Goal: Information Seeking & Learning: Learn about a topic

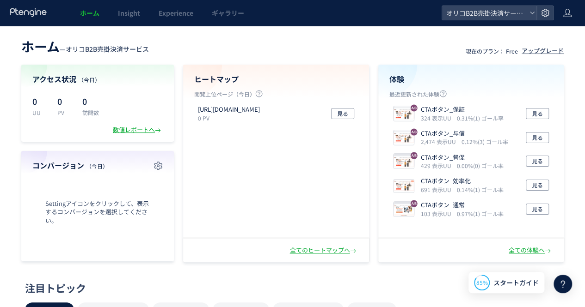
click at [268, 39] on header "ホーム — オリコB2B売掛決済サービス 現在のプラン： Free アップグレード" at bounding box center [292, 45] width 542 height 20
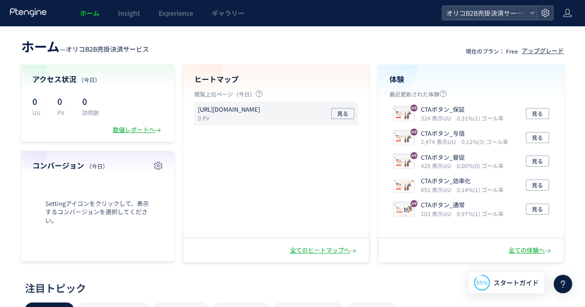
click at [263, 115] on p "0 PV" at bounding box center [231, 118] width 66 height 8
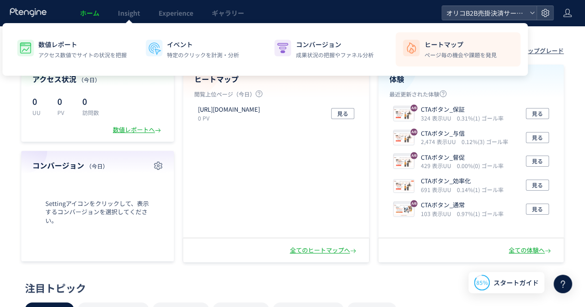
click at [435, 50] on div "ヒートマップ ページ毎の機会や課題を発見" at bounding box center [460, 49] width 72 height 19
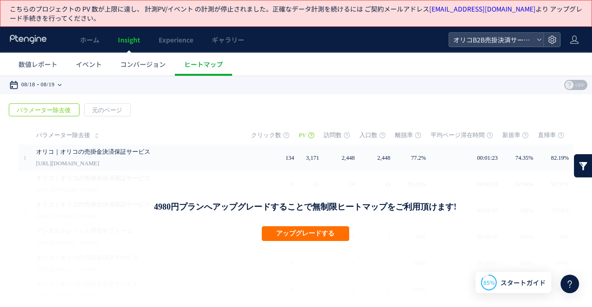
click at [55, 86] on time "08/19" at bounding box center [48, 85] width 14 height 18
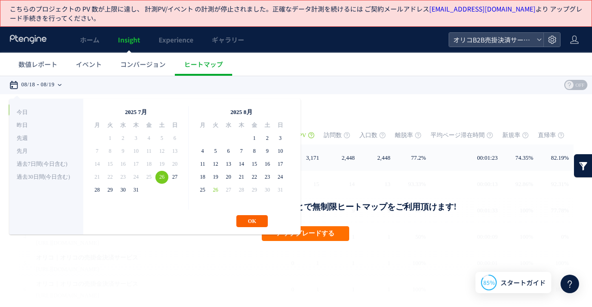
click at [257, 220] on button "OK" at bounding box center [251, 221] width 31 height 12
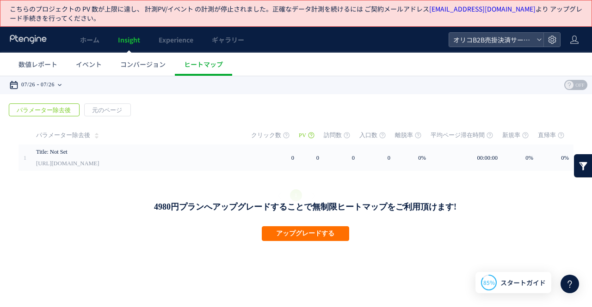
click at [55, 83] on time "07/26" at bounding box center [48, 85] width 14 height 18
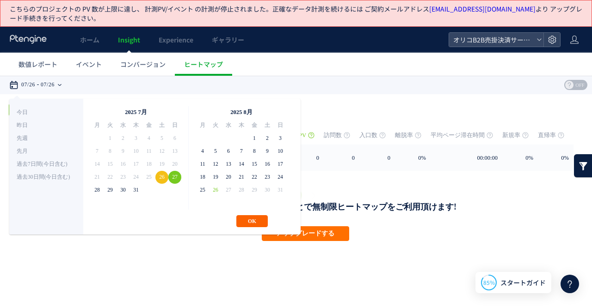
click at [251, 218] on button "OK" at bounding box center [251, 221] width 31 height 12
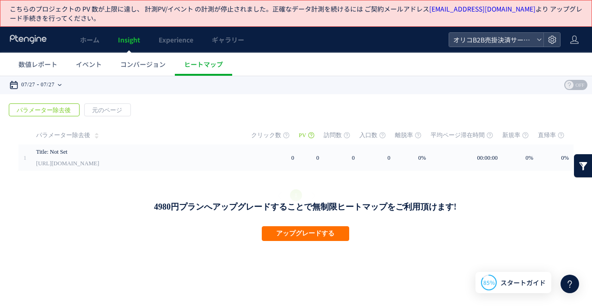
click at [45, 86] on time "07/27" at bounding box center [48, 85] width 14 height 18
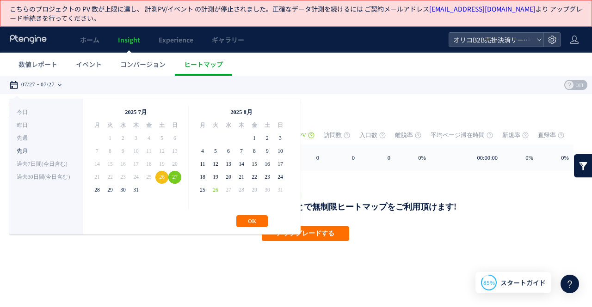
click at [43, 152] on li "先月" at bounding box center [46, 151] width 59 height 13
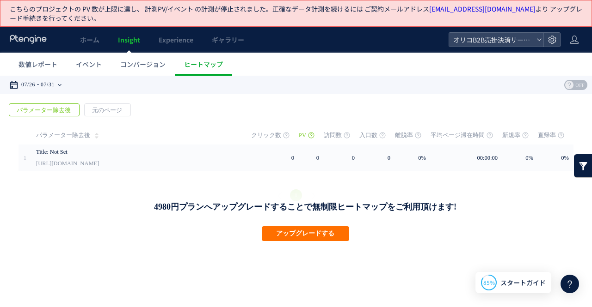
click at [41, 84] on div "07/26 07/31" at bounding box center [38, 85] width 58 height 18
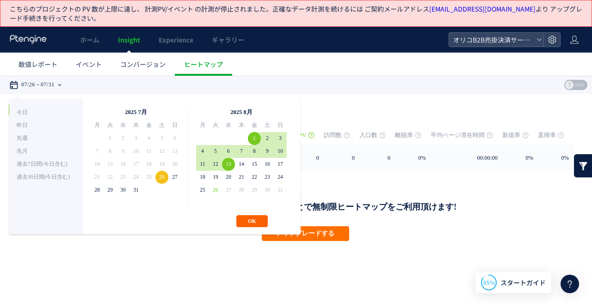
click at [251, 219] on button "OK" at bounding box center [251, 221] width 31 height 12
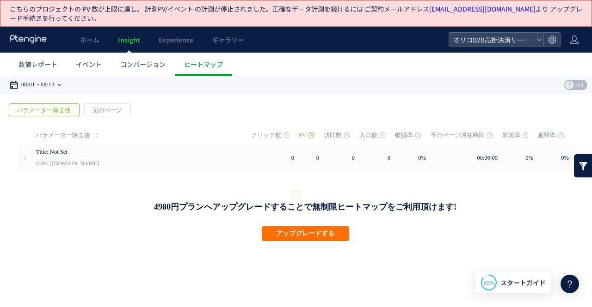
click at [55, 82] on time "08/13" at bounding box center [48, 85] width 14 height 18
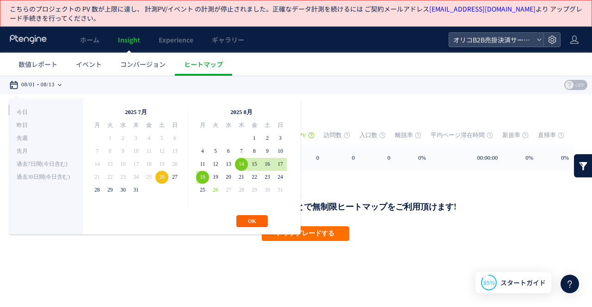
click at [249, 216] on button "OK" at bounding box center [251, 221] width 31 height 12
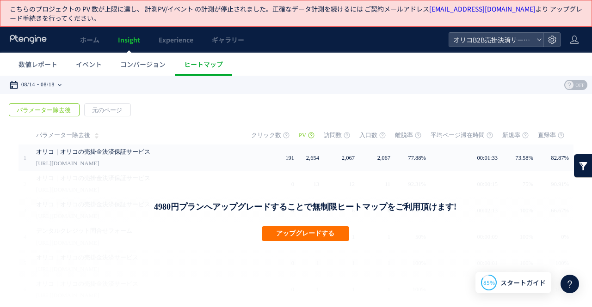
click at [55, 86] on time "08/18" at bounding box center [48, 85] width 14 height 18
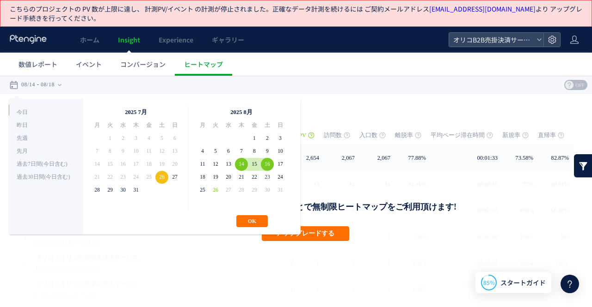
drag, startPoint x: 269, startPoint y: 164, endPoint x: 268, endPoint y: 179, distance: 15.3
click at [258, 217] on button "OK" at bounding box center [251, 221] width 31 height 12
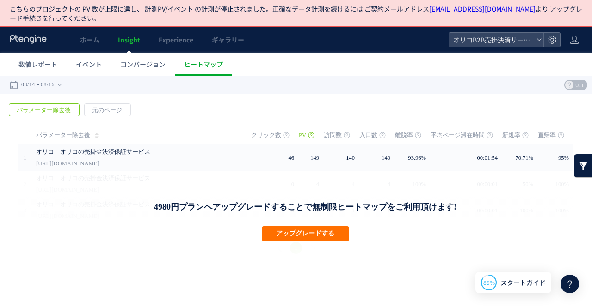
click at [67, 85] on div "08/14 08/16" at bounding box center [38, 85] width 58 height 18
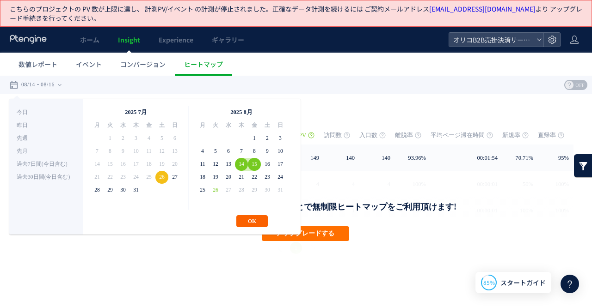
click at [249, 219] on button "OK" at bounding box center [251, 221] width 31 height 12
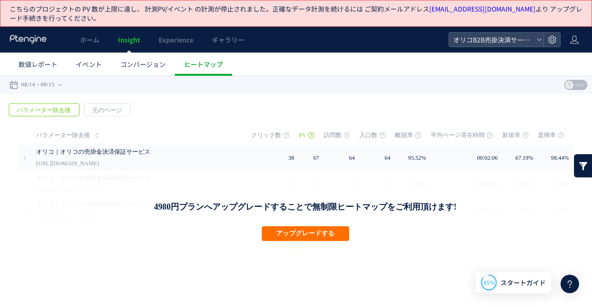
click at [55, 85] on time "08/15" at bounding box center [48, 85] width 14 height 18
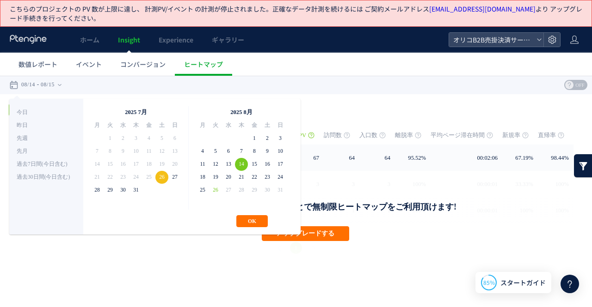
click at [253, 221] on button "OK" at bounding box center [251, 221] width 31 height 12
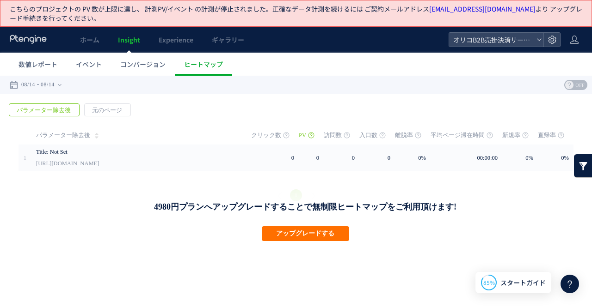
click at [62, 82] on div "08/14 08/14" at bounding box center [38, 85] width 58 height 18
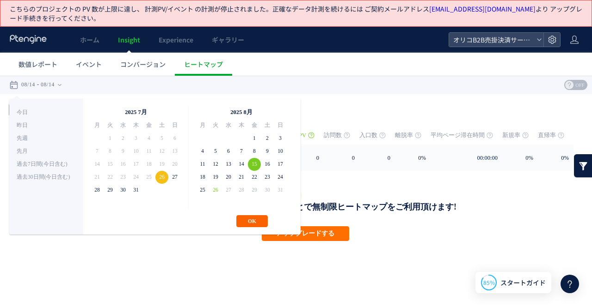
click at [260, 216] on button "OK" at bounding box center [251, 221] width 31 height 12
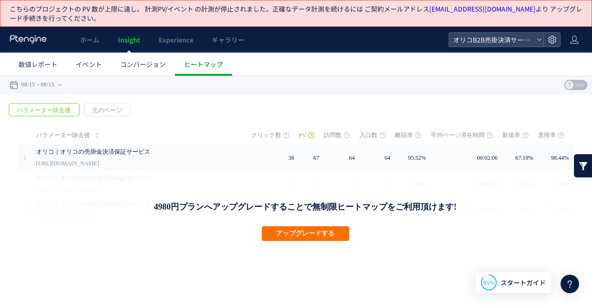
click at [44, 82] on time "08/15" at bounding box center [48, 85] width 14 height 18
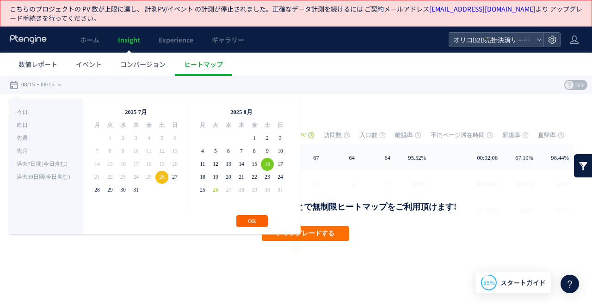
click at [257, 219] on button "OK" at bounding box center [251, 221] width 31 height 12
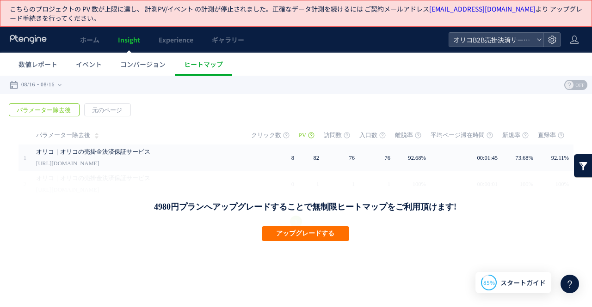
click at [48, 82] on time "08/16" at bounding box center [48, 85] width 14 height 18
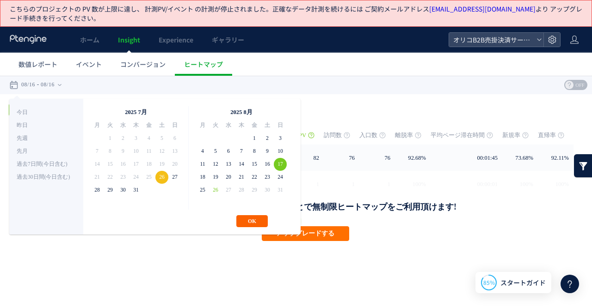
click at [249, 220] on button "OK" at bounding box center [251, 221] width 31 height 12
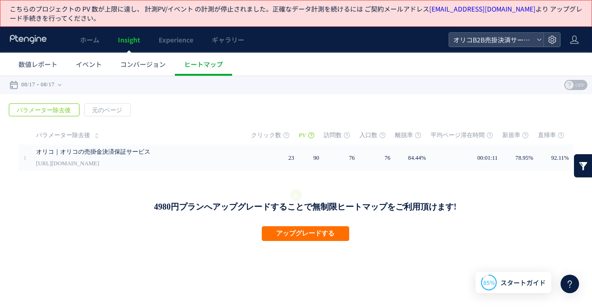
click at [50, 86] on time "08/17" at bounding box center [48, 85] width 14 height 18
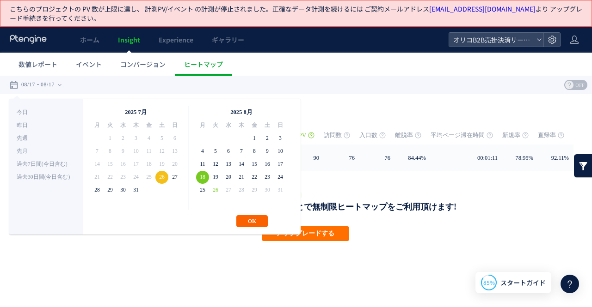
click at [252, 222] on button "OK" at bounding box center [251, 221] width 31 height 12
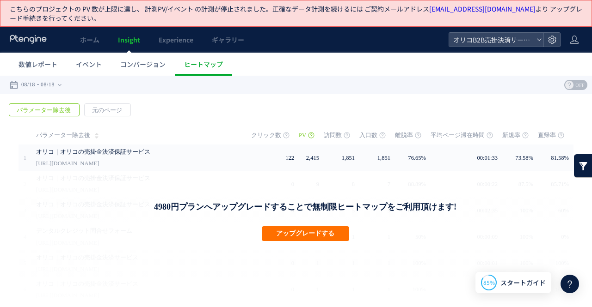
click at [41, 83] on div "08/18 08/18" at bounding box center [38, 85] width 58 height 18
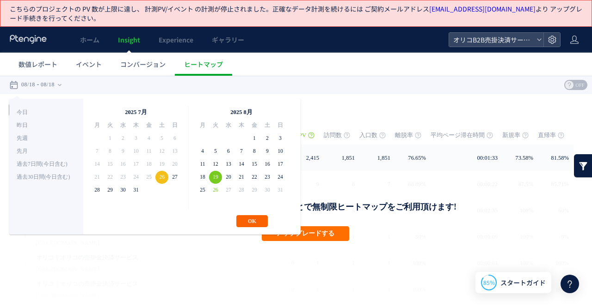
click at [251, 220] on button "OK" at bounding box center [251, 221] width 31 height 12
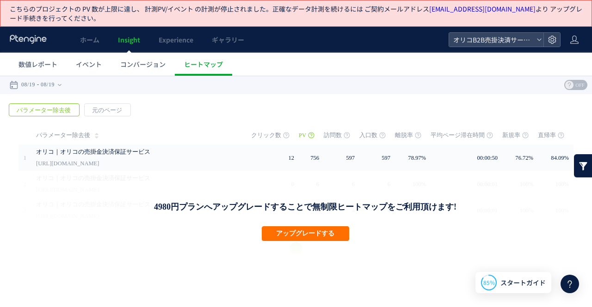
click at [35, 89] on time "08/19" at bounding box center [28, 85] width 14 height 18
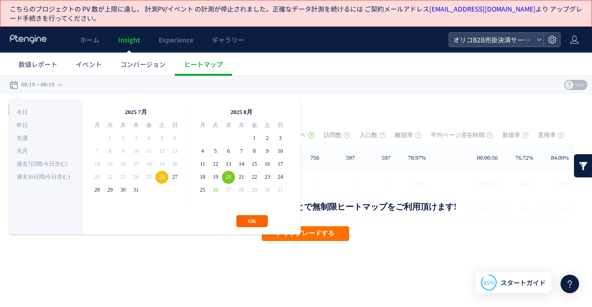
click at [246, 220] on button "OK" at bounding box center [251, 221] width 31 height 12
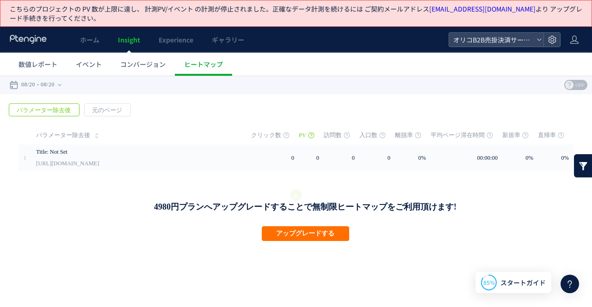
click at [48, 82] on time "08/20" at bounding box center [48, 85] width 14 height 18
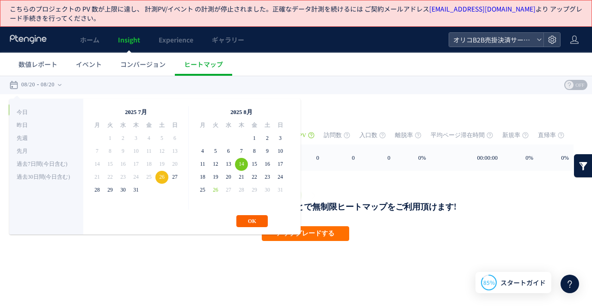
click at [241, 220] on button "OK" at bounding box center [251, 221] width 31 height 12
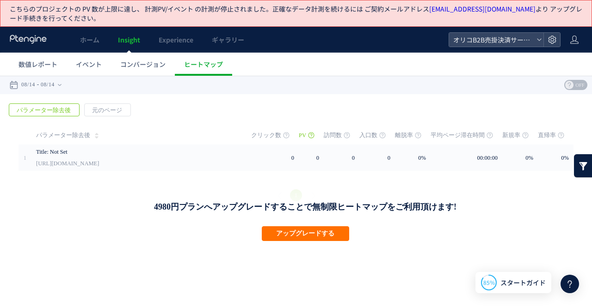
drag, startPoint x: 38, startPoint y: 85, endPoint x: 61, endPoint y: 88, distance: 23.0
click at [42, 85] on div "08/14 08/14" at bounding box center [38, 85] width 58 height 18
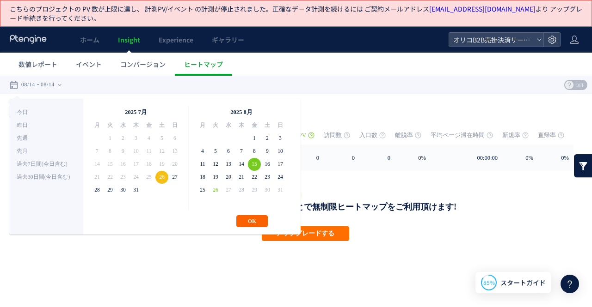
click at [256, 220] on button "OK" at bounding box center [251, 221] width 31 height 12
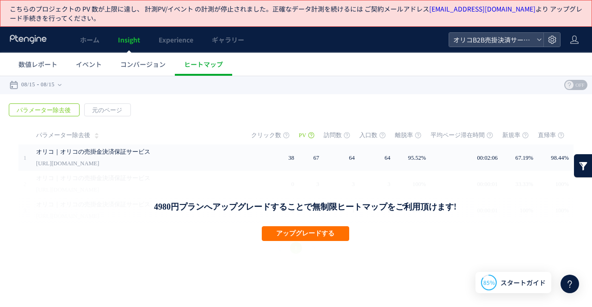
click at [43, 83] on div "08/15 08/15" at bounding box center [38, 85] width 58 height 18
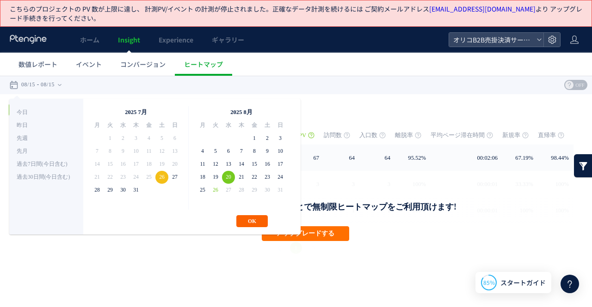
click at [245, 220] on button "OK" at bounding box center [251, 221] width 31 height 12
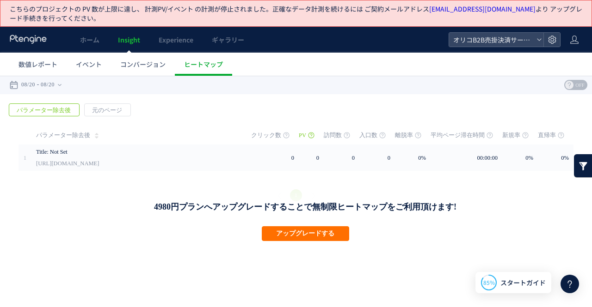
drag, startPoint x: 51, startPoint y: 86, endPoint x: 86, endPoint y: 96, distance: 36.1
click at [52, 86] on time "08/20" at bounding box center [48, 85] width 14 height 18
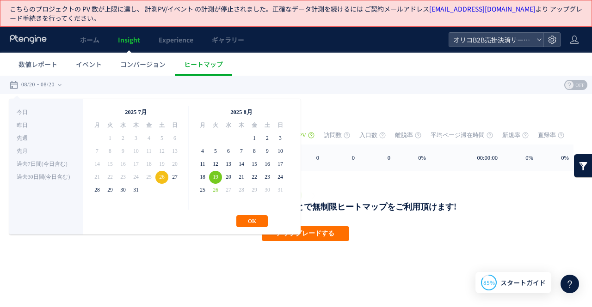
drag, startPoint x: 217, startPoint y: 178, endPoint x: 226, endPoint y: 184, distance: 10.6
click at [257, 218] on button "OK" at bounding box center [251, 221] width 31 height 12
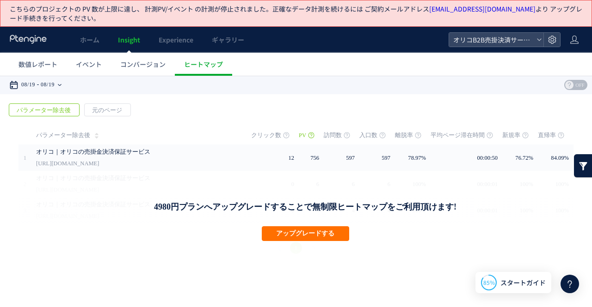
click at [55, 82] on time "08/19" at bounding box center [48, 85] width 14 height 18
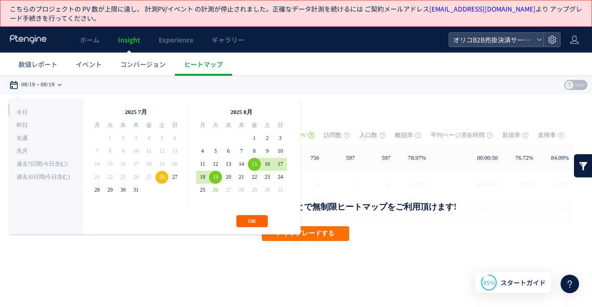
click at [251, 219] on button "OK" at bounding box center [251, 221] width 31 height 12
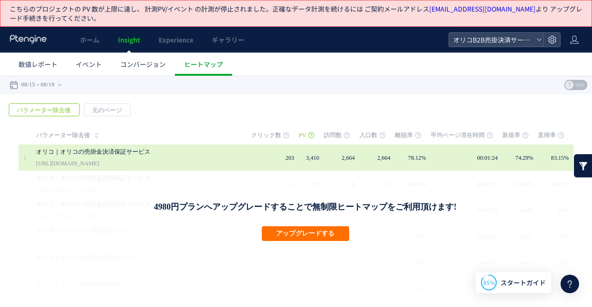
click at [294, 165] on td "203" at bounding box center [275, 158] width 48 height 26
click at [204, 153] on link "オリコ｜オリコの売掛金決済保証サービス" at bounding box center [133, 152] width 194 height 11
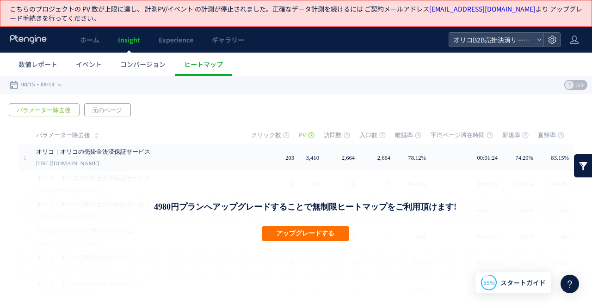
click at [105, 110] on span "元のページ" at bounding box center [107, 110] width 45 height 13
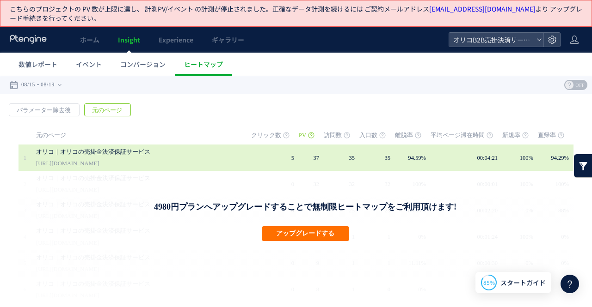
click at [99, 158] on link "[URL][DOMAIN_NAME]" at bounding box center [67, 163] width 63 height 11
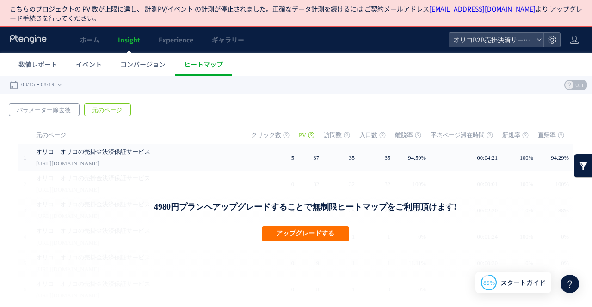
click at [35, 109] on span "パラメーター除去後" at bounding box center [43, 110] width 69 height 13
click at [98, 108] on span "元のページ" at bounding box center [107, 110] width 45 height 13
click at [565, 84] on icon at bounding box center [569, 85] width 8 height 8
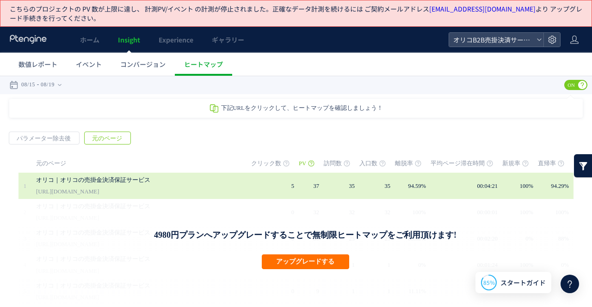
click at [99, 187] on link "[URL][DOMAIN_NAME]" at bounding box center [67, 191] width 63 height 11
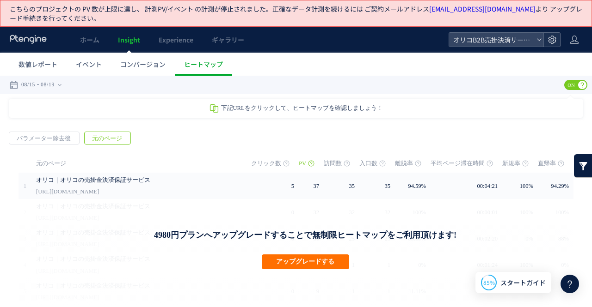
click at [551, 39] on icon at bounding box center [551, 39] width 9 height 9
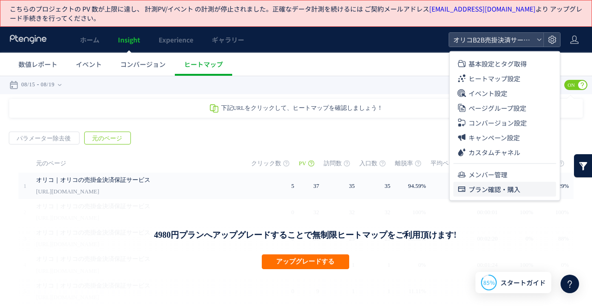
click at [491, 189] on span "プラン確認・購入" at bounding box center [494, 189] width 52 height 15
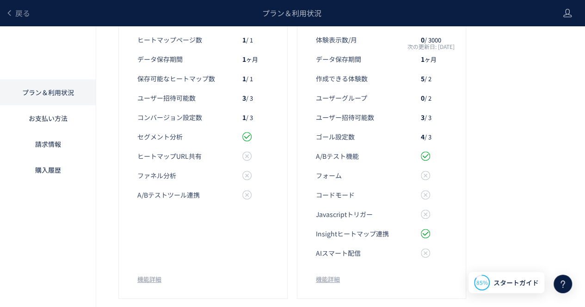
scroll to position [351, 0]
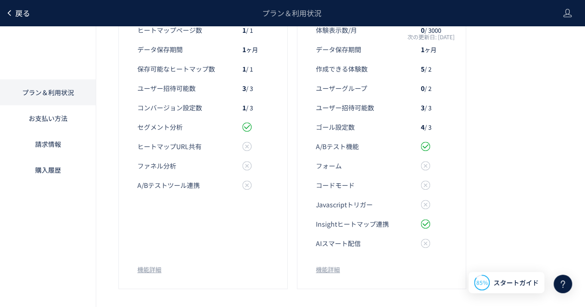
click at [22, 10] on span "戻る" at bounding box center [22, 12] width 15 height 11
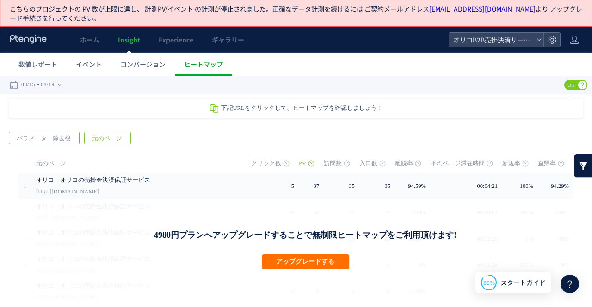
click at [53, 144] on span "パラメーター除去後" at bounding box center [43, 138] width 69 height 13
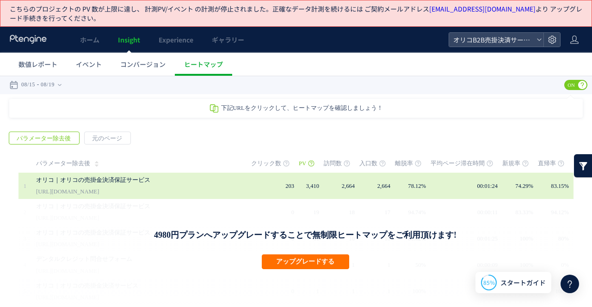
click at [95, 180] on link "オリコ｜オリコの売掛金決済保証サービス" at bounding box center [133, 180] width 194 height 11
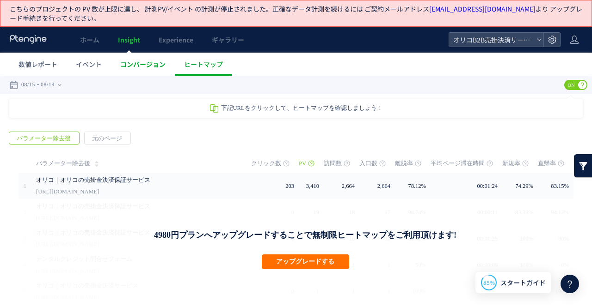
click at [131, 63] on span "コンバージョン" at bounding box center [142, 64] width 45 height 9
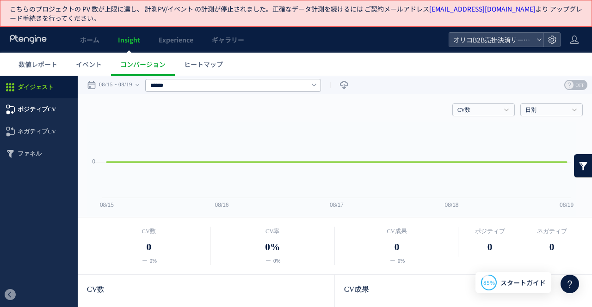
click at [45, 111] on span "ポジティブCV" at bounding box center [37, 109] width 38 height 22
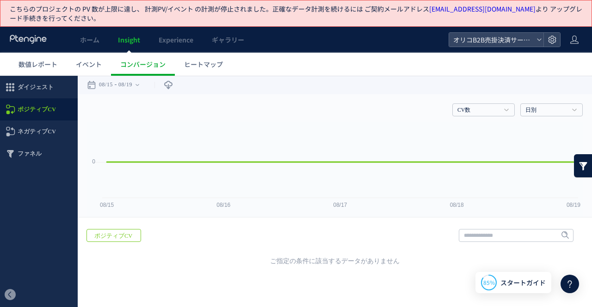
click at [44, 131] on span "ネガティブCV" at bounding box center [37, 132] width 38 height 22
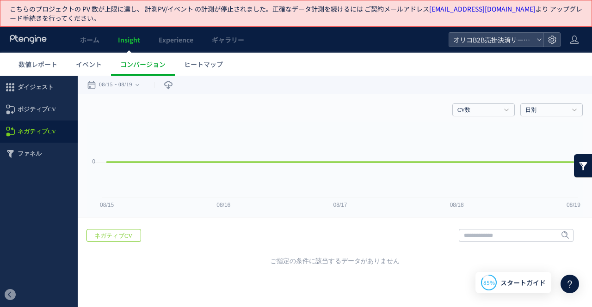
click at [39, 153] on span "ファネル" at bounding box center [30, 154] width 24 height 22
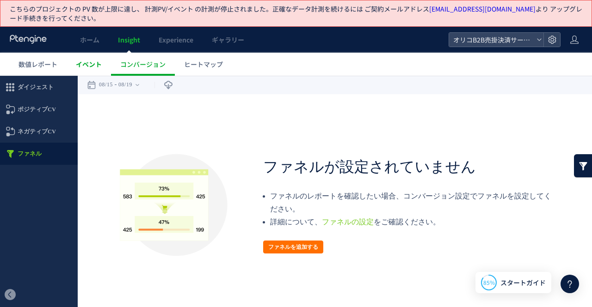
click at [89, 67] on span "イベント" at bounding box center [89, 64] width 26 height 9
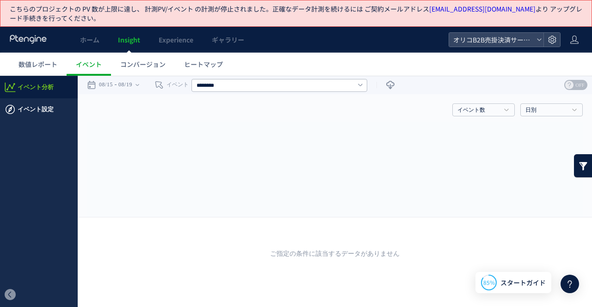
click at [51, 108] on span "イベント設定" at bounding box center [36, 109] width 36 height 22
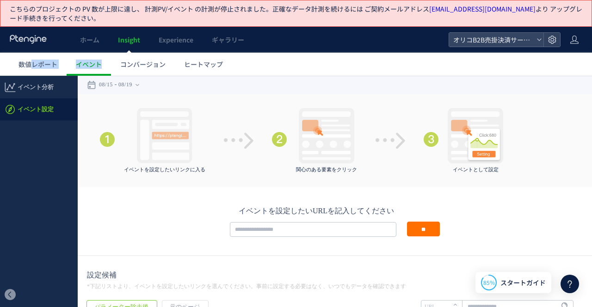
drag, startPoint x: 49, startPoint y: 96, endPoint x: 129, endPoint y: 115, distance: 82.7
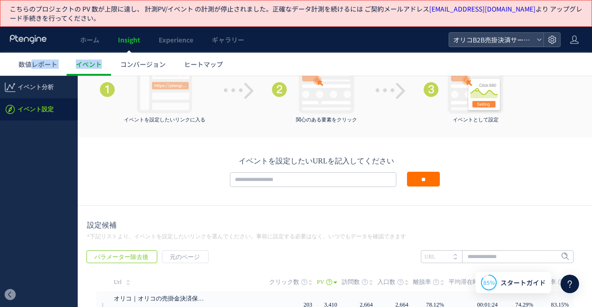
scroll to position [185, 0]
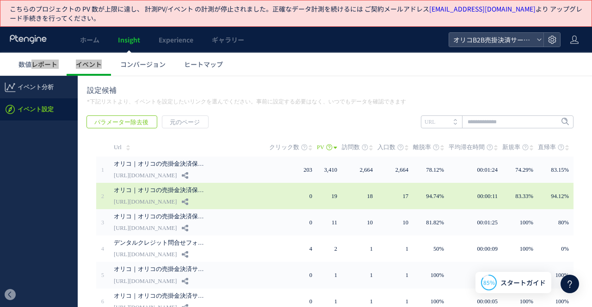
click at [159, 186] on link "オリコ｜オリコの売掛金決済保証サービス" at bounding box center [160, 190] width 93 height 11
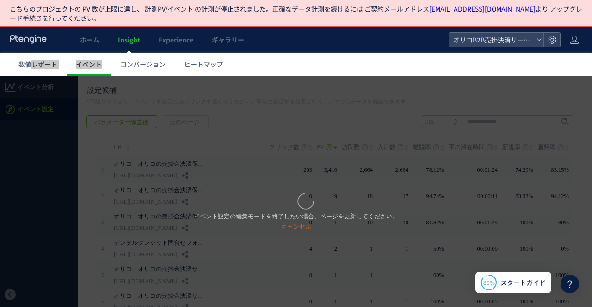
click at [294, 227] on link "キャンセル" at bounding box center [296, 226] width 30 height 7
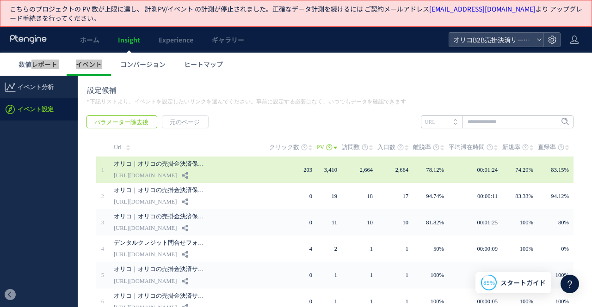
click at [159, 165] on link "オリコ｜オリコの売掛金決済保証サービス" at bounding box center [160, 164] width 93 height 11
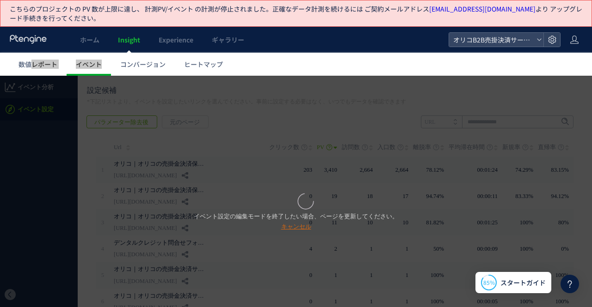
click at [294, 227] on link "キャンセル" at bounding box center [296, 226] width 30 height 7
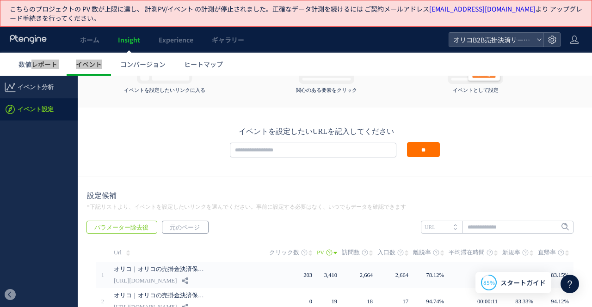
scroll to position [139, 0]
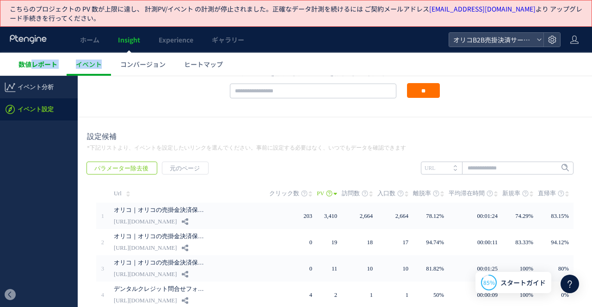
click at [38, 68] on span "数値レポート" at bounding box center [37, 64] width 39 height 9
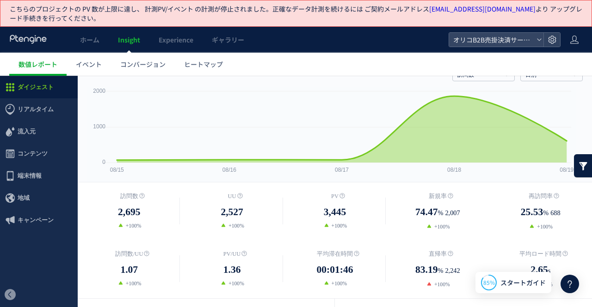
scroll to position [15, 0]
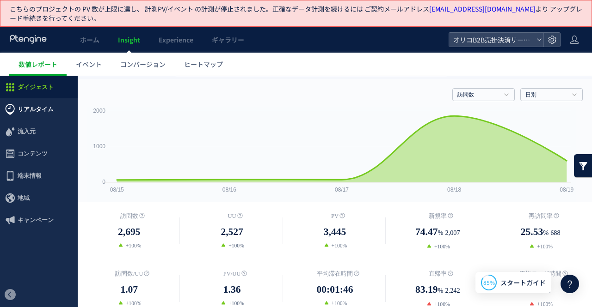
click at [39, 116] on span "リアルタイム" at bounding box center [36, 109] width 36 height 22
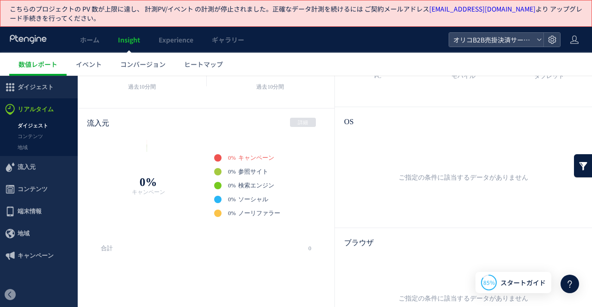
scroll to position [179, 0]
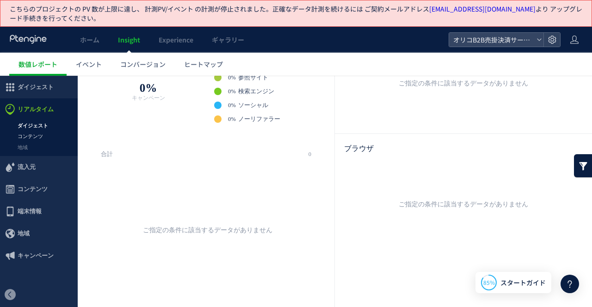
click at [29, 141] on link "コンテンツ" at bounding box center [39, 136] width 78 height 11
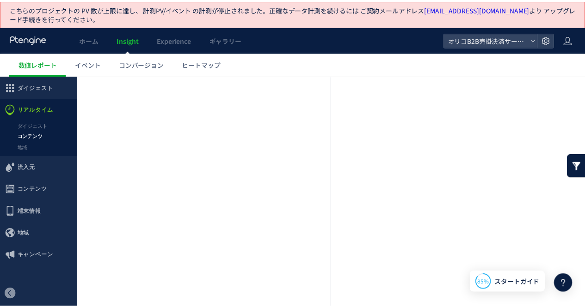
scroll to position [151, 0]
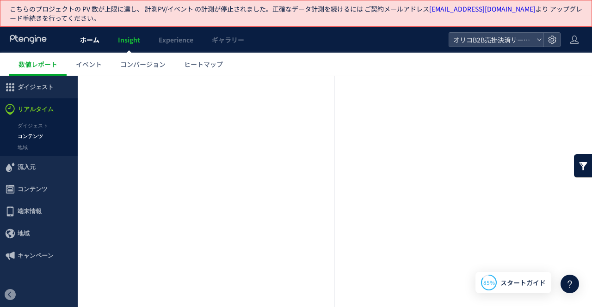
click at [92, 44] on span "ホーム" at bounding box center [89, 39] width 19 height 9
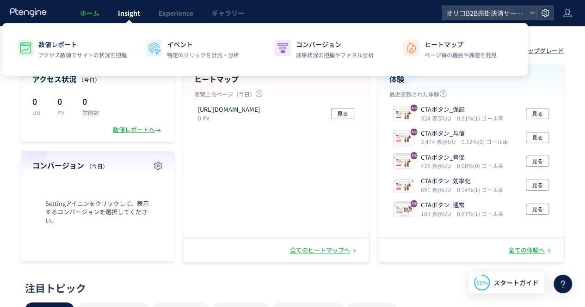
click at [132, 13] on span "Insight" at bounding box center [129, 12] width 22 height 9
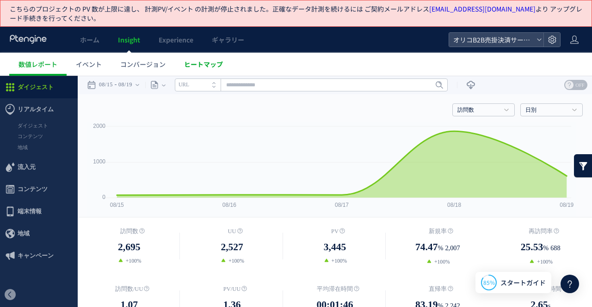
click at [195, 68] on link "ヒートマップ" at bounding box center [203, 64] width 57 height 23
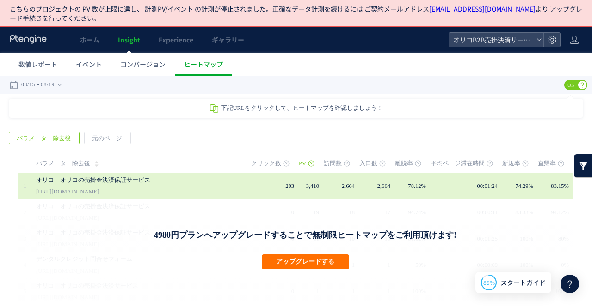
click at [157, 186] on div "オリコ｜オリコの売掛金決済保証サービス [URL][DOMAIN_NAME]" at bounding box center [137, 186] width 202 height 26
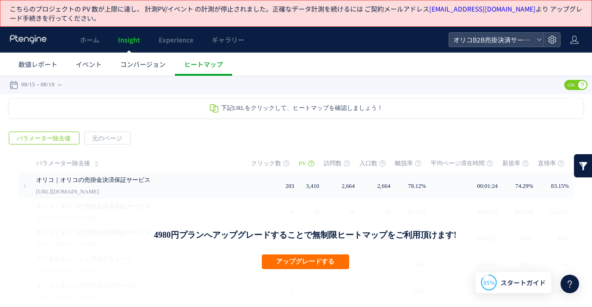
click at [1, 149] on div "戻る パラメーター除去後 元のページ ページグループ 実装" at bounding box center [296, 261] width 592 height 278
